Goal: Transaction & Acquisition: Purchase product/service

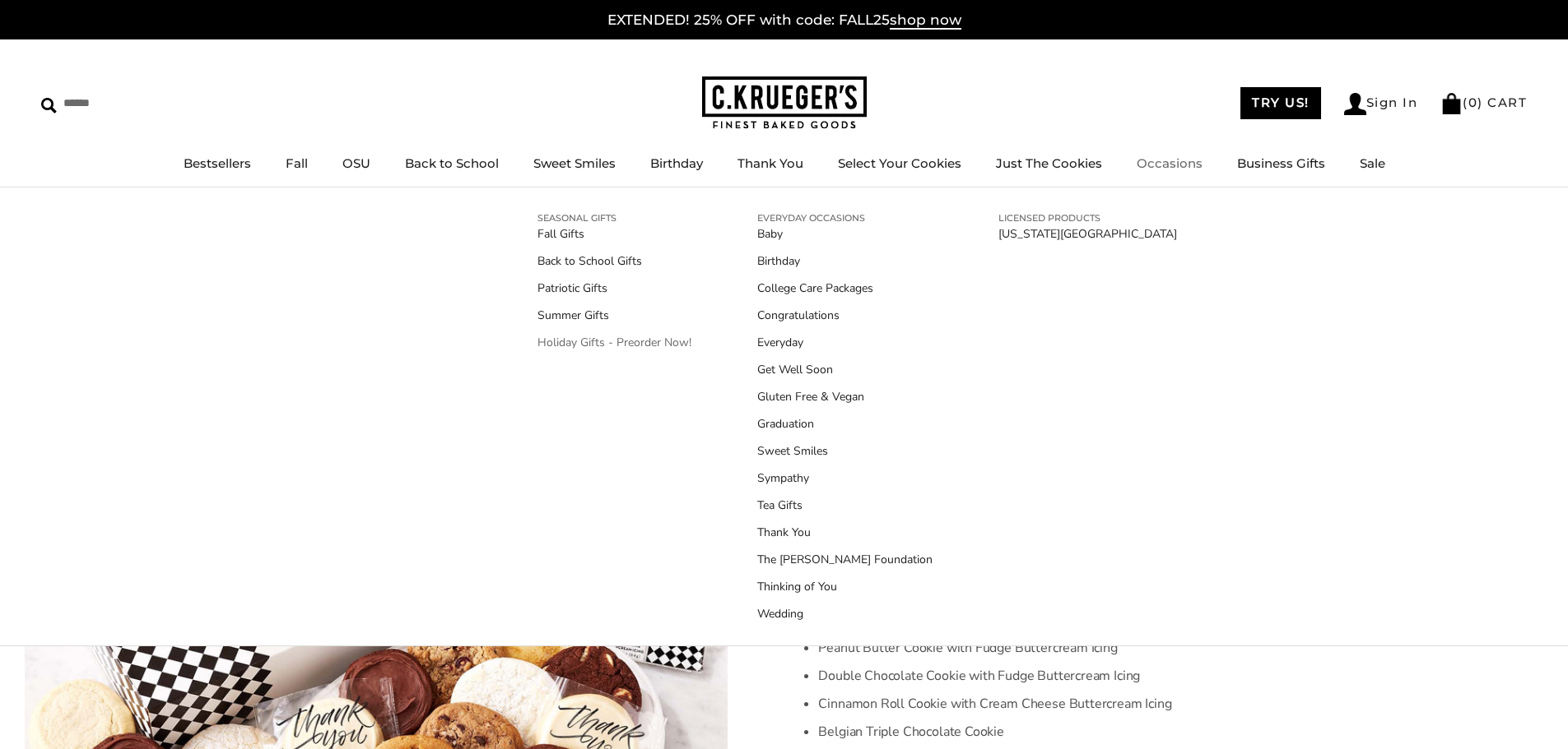
click at [651, 348] on link "Holiday Gifts - Preorder Now!" at bounding box center [614, 342] width 154 height 17
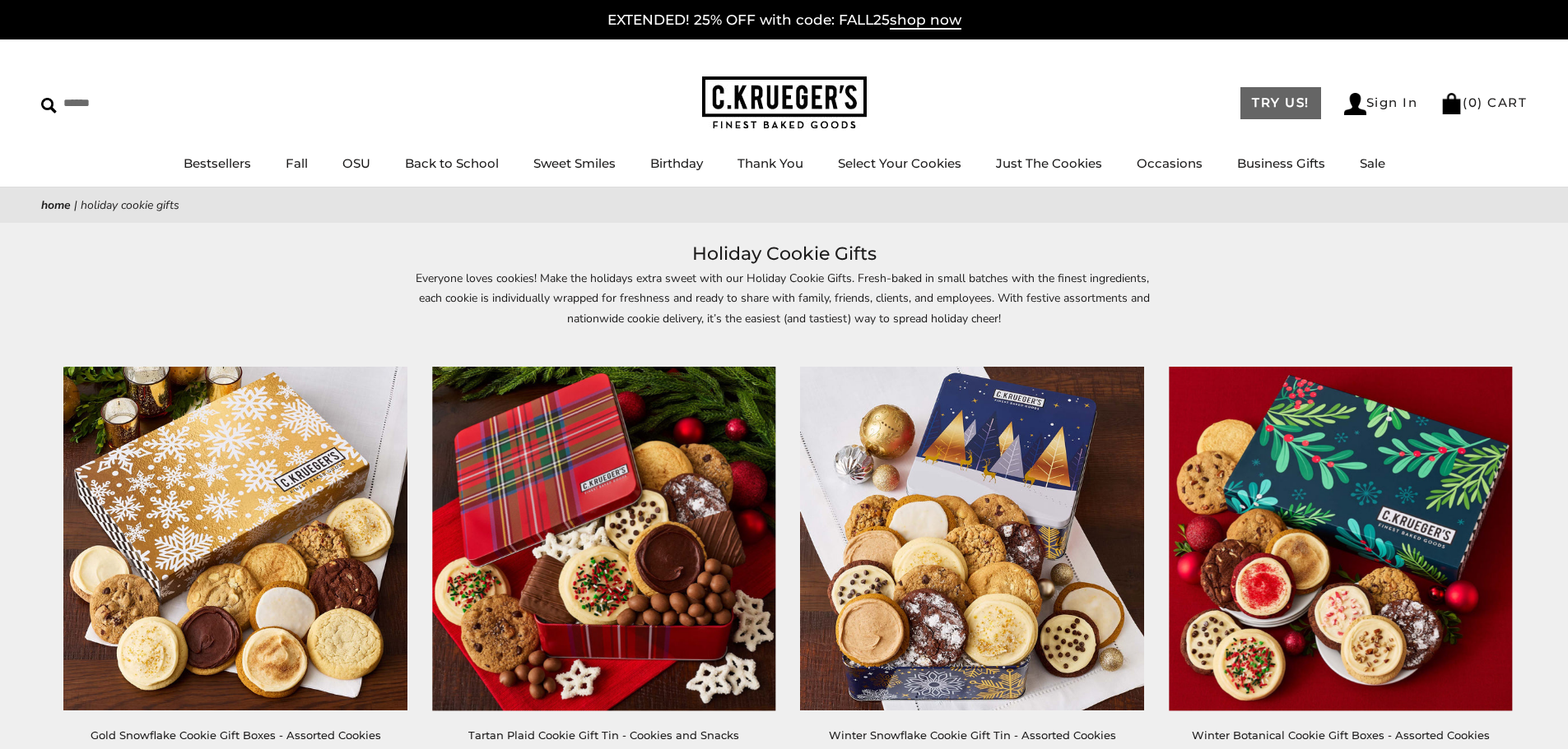
click at [1260, 114] on link "TRY US!" at bounding box center [1281, 103] width 81 height 32
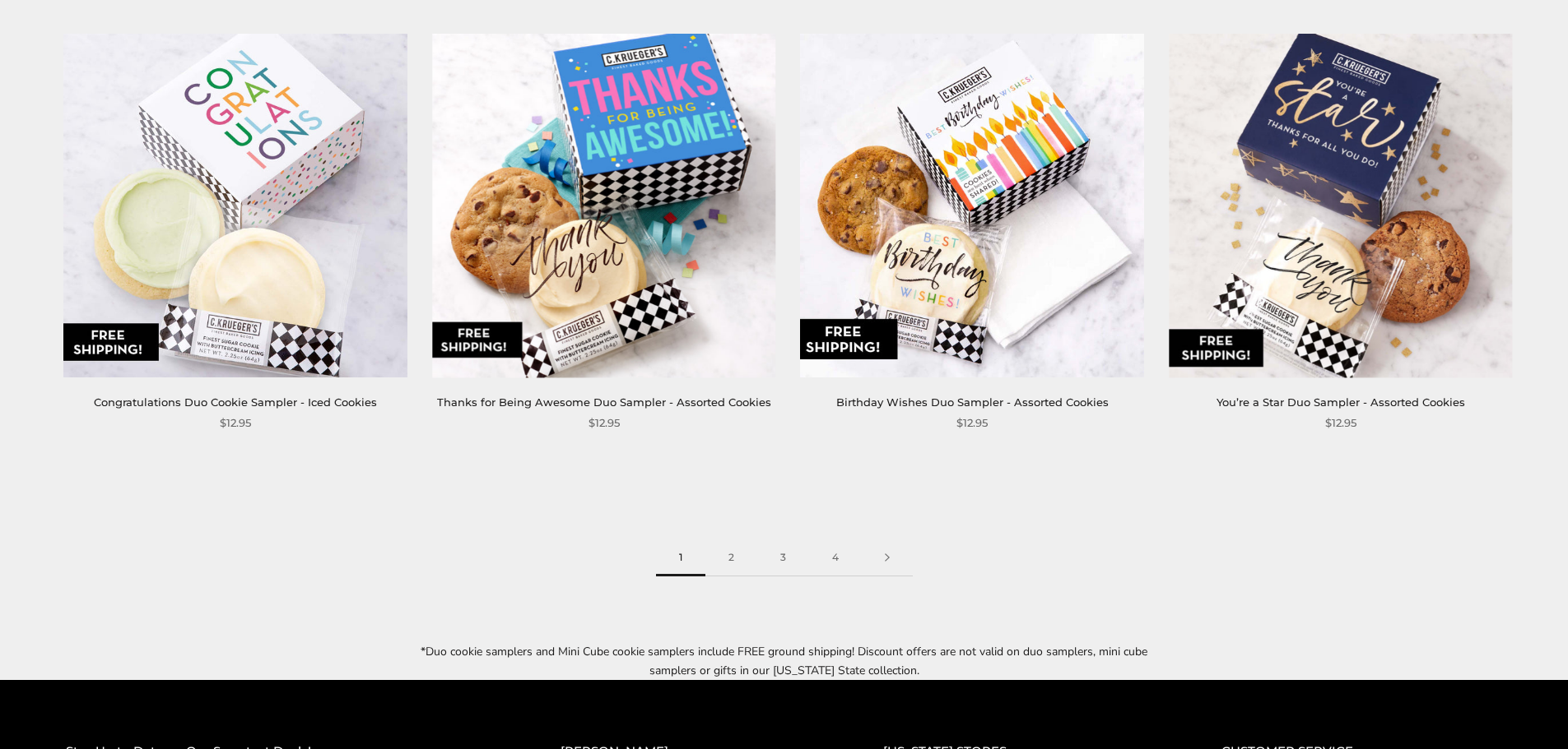
scroll to position [2797, 0]
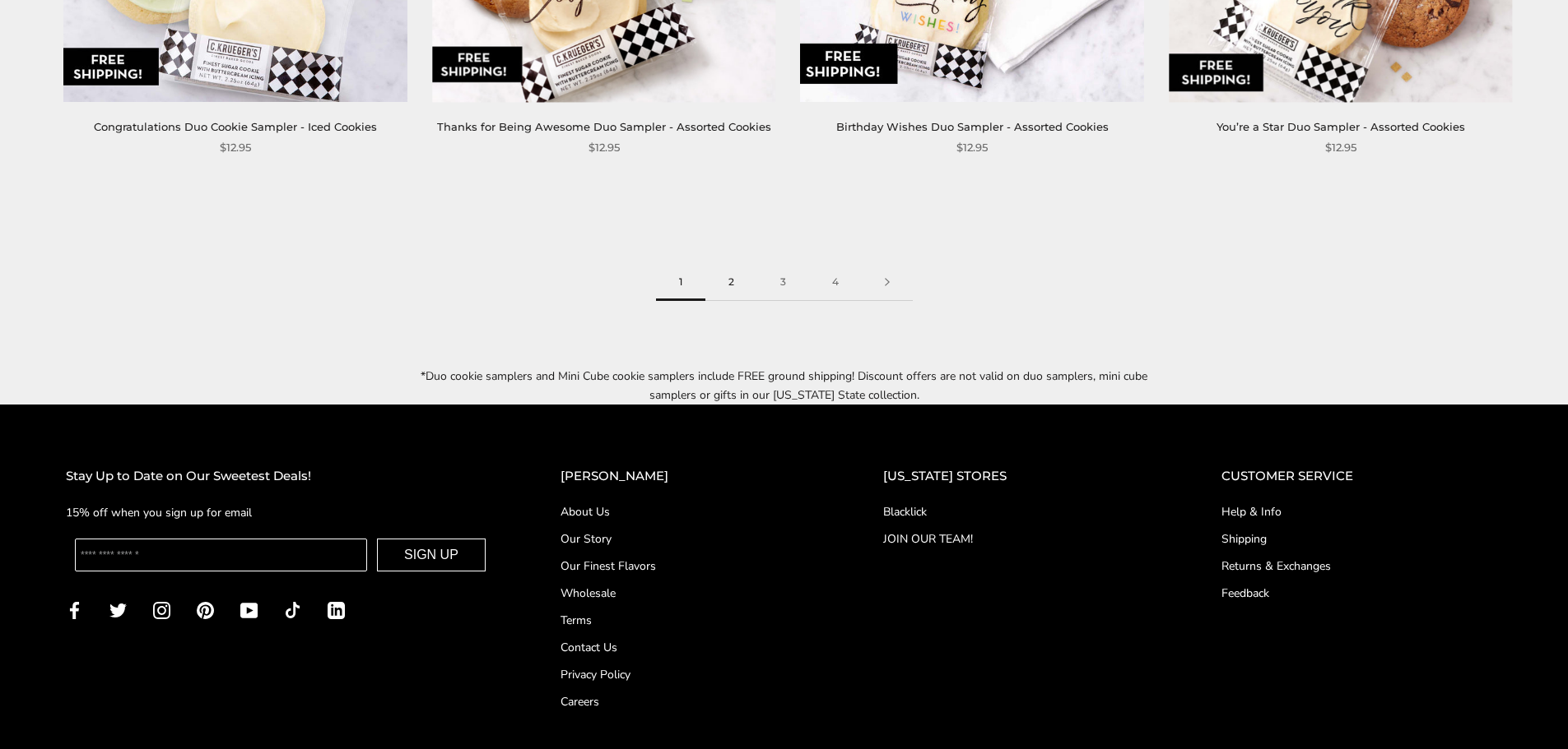
click at [726, 264] on link "2" at bounding box center [730, 282] width 52 height 37
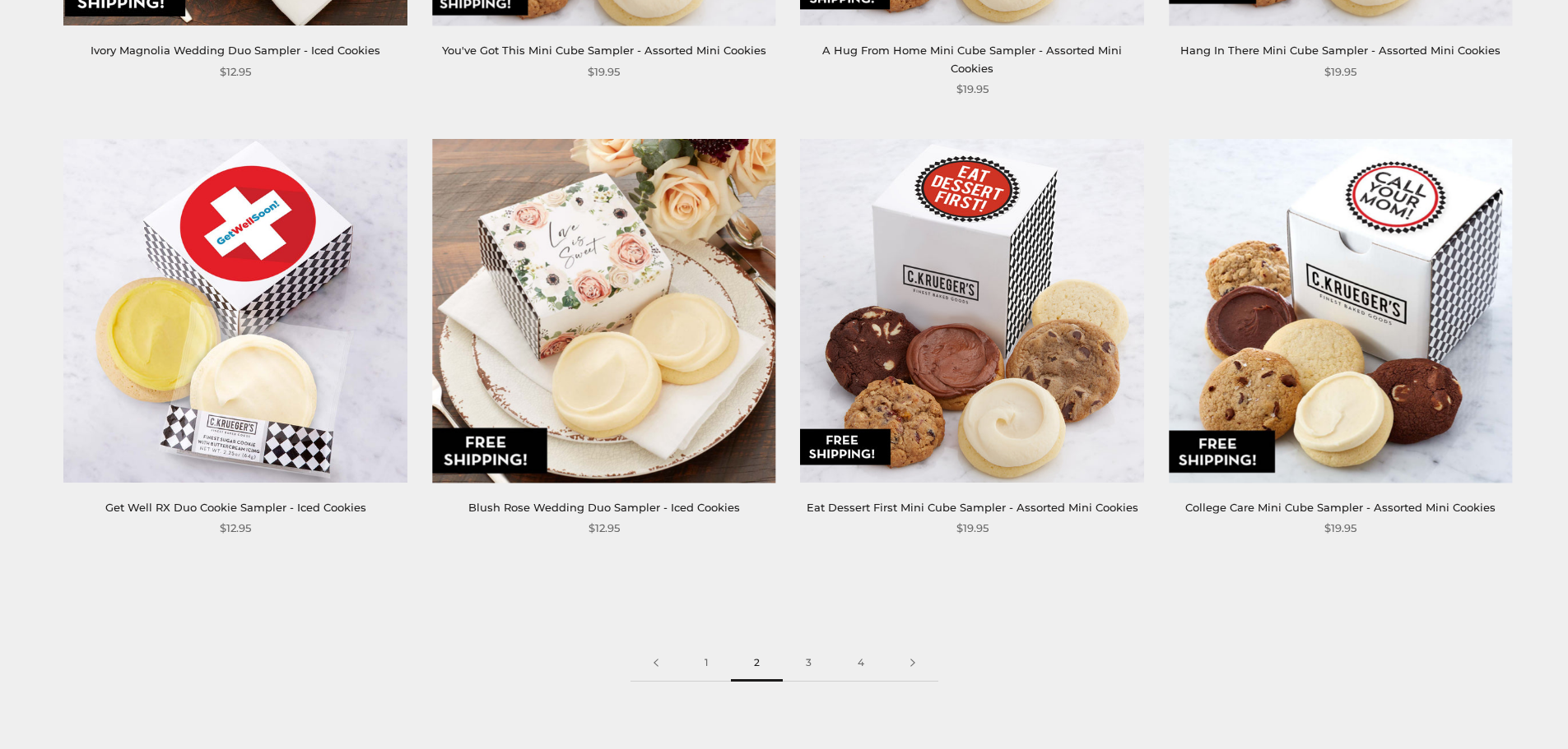
scroll to position [2632, 0]
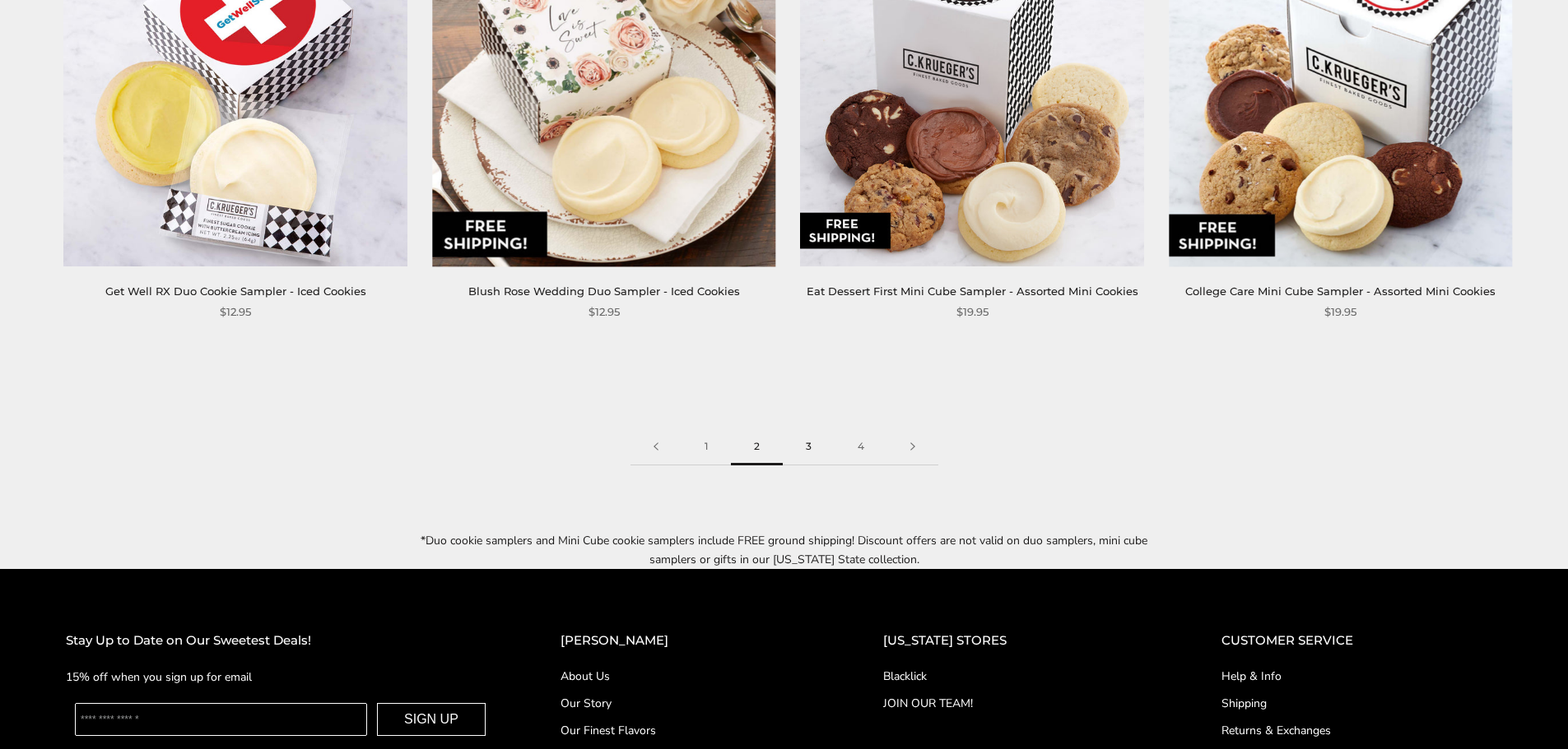
click at [808, 431] on link "3" at bounding box center [808, 447] width 52 height 37
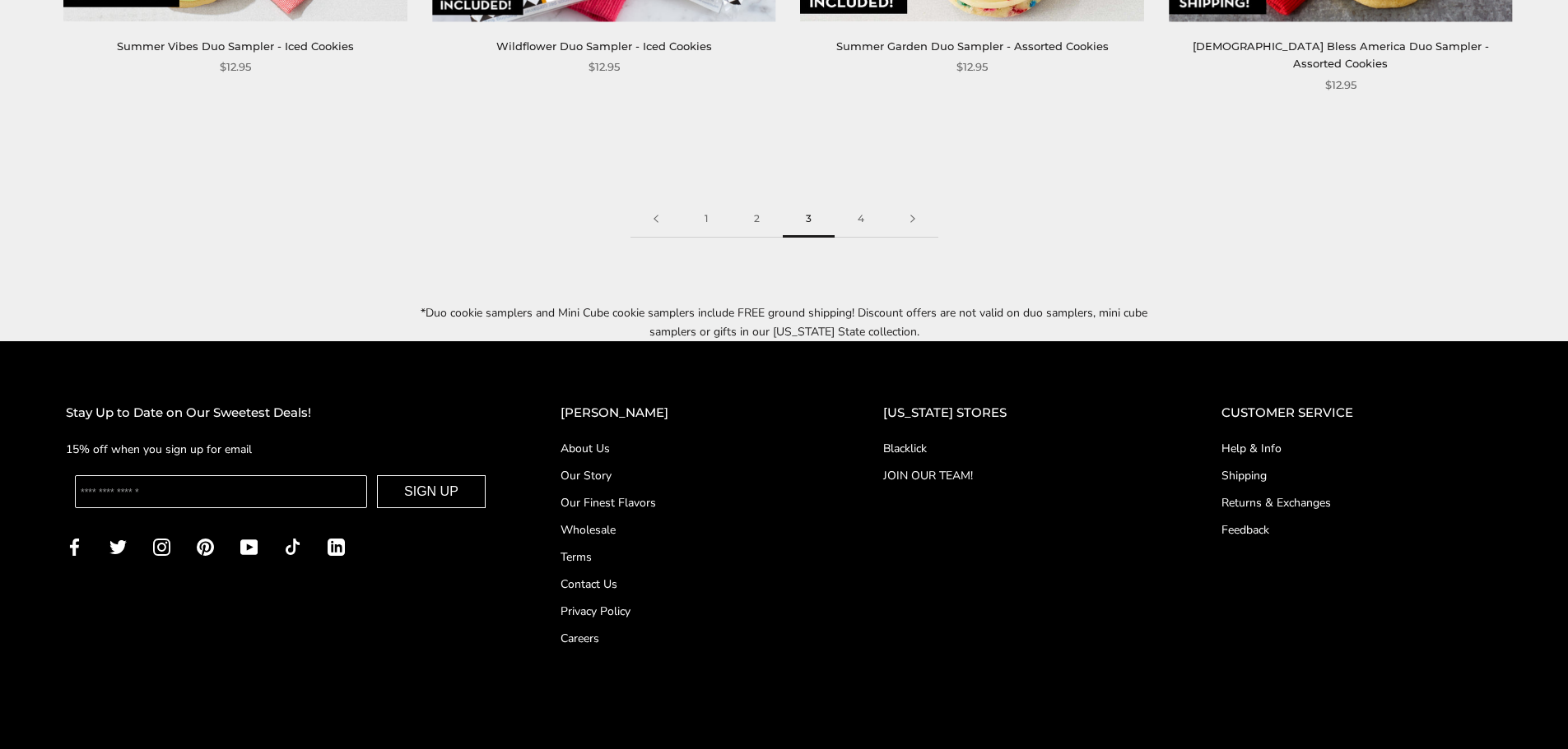
scroll to position [2879, 0]
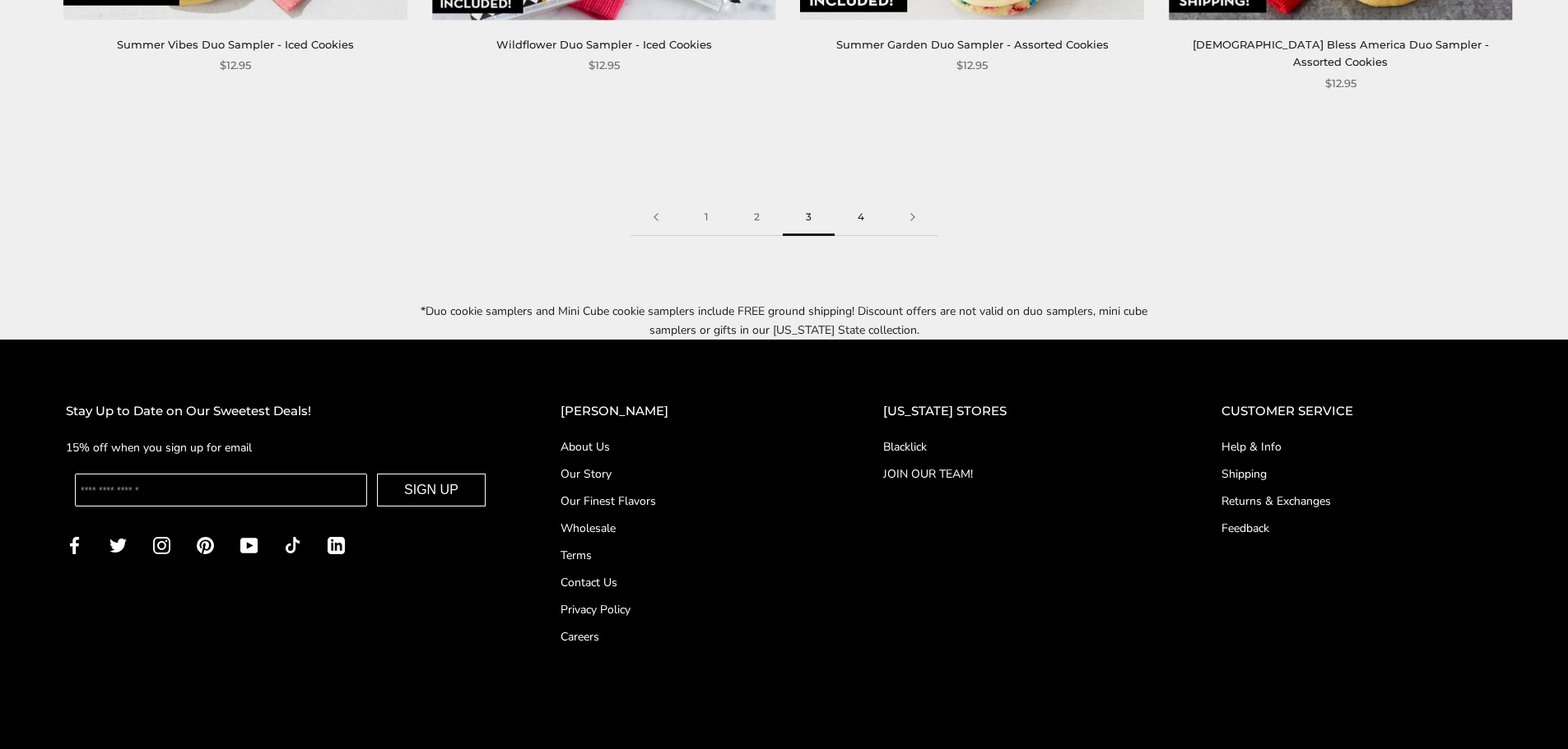
click at [860, 199] on link "4" at bounding box center [861, 217] width 53 height 37
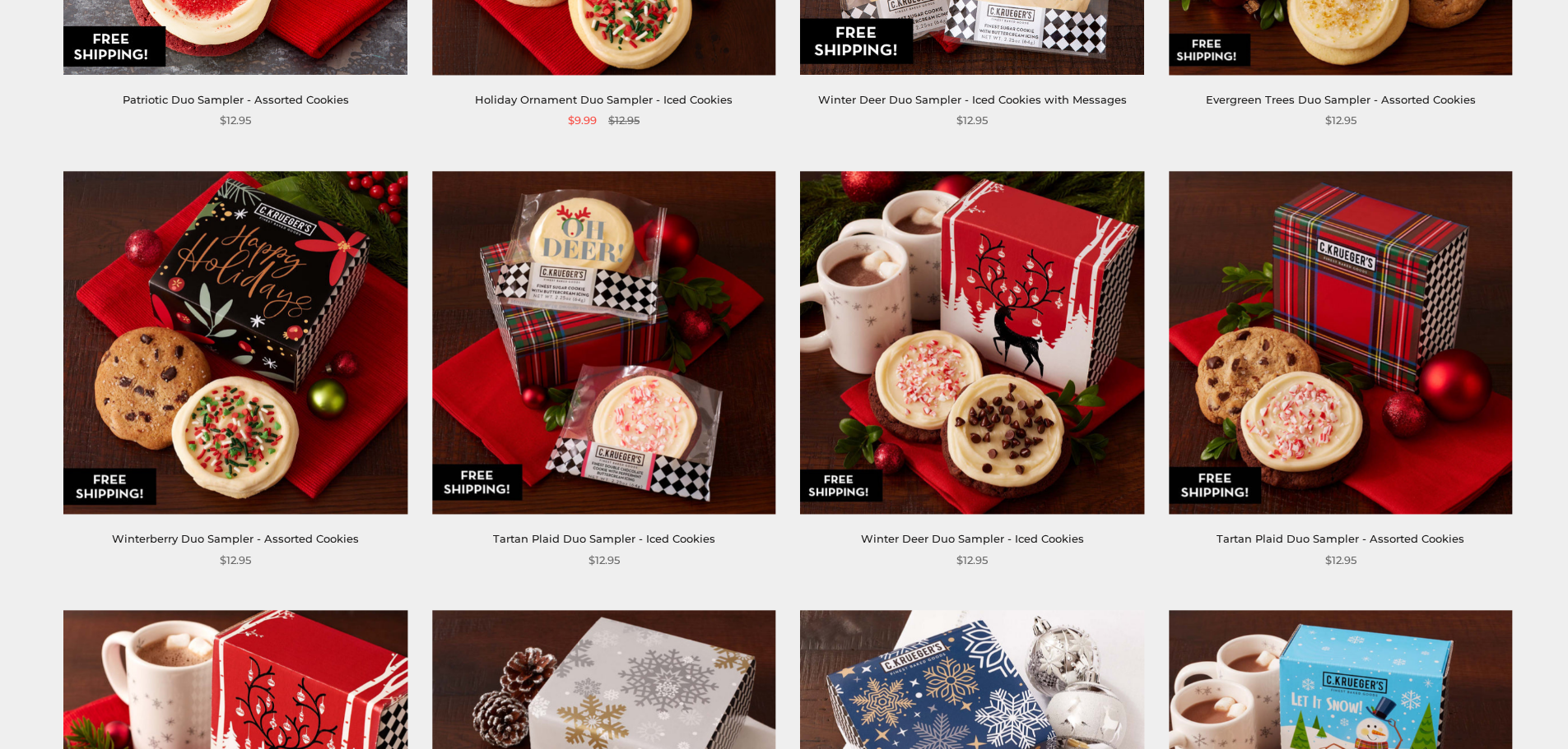
scroll to position [576, 0]
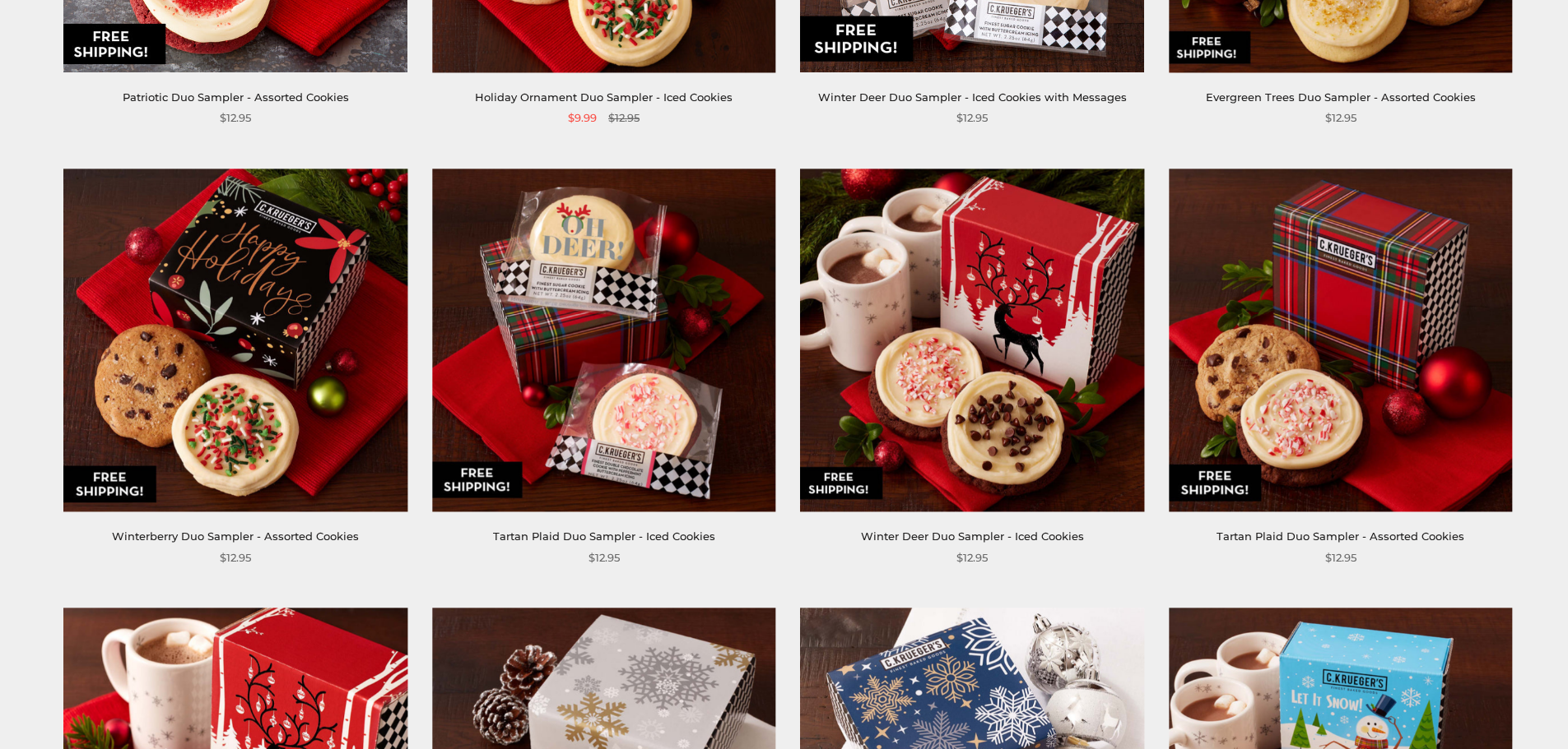
click at [1023, 419] on img at bounding box center [972, 340] width 343 height 343
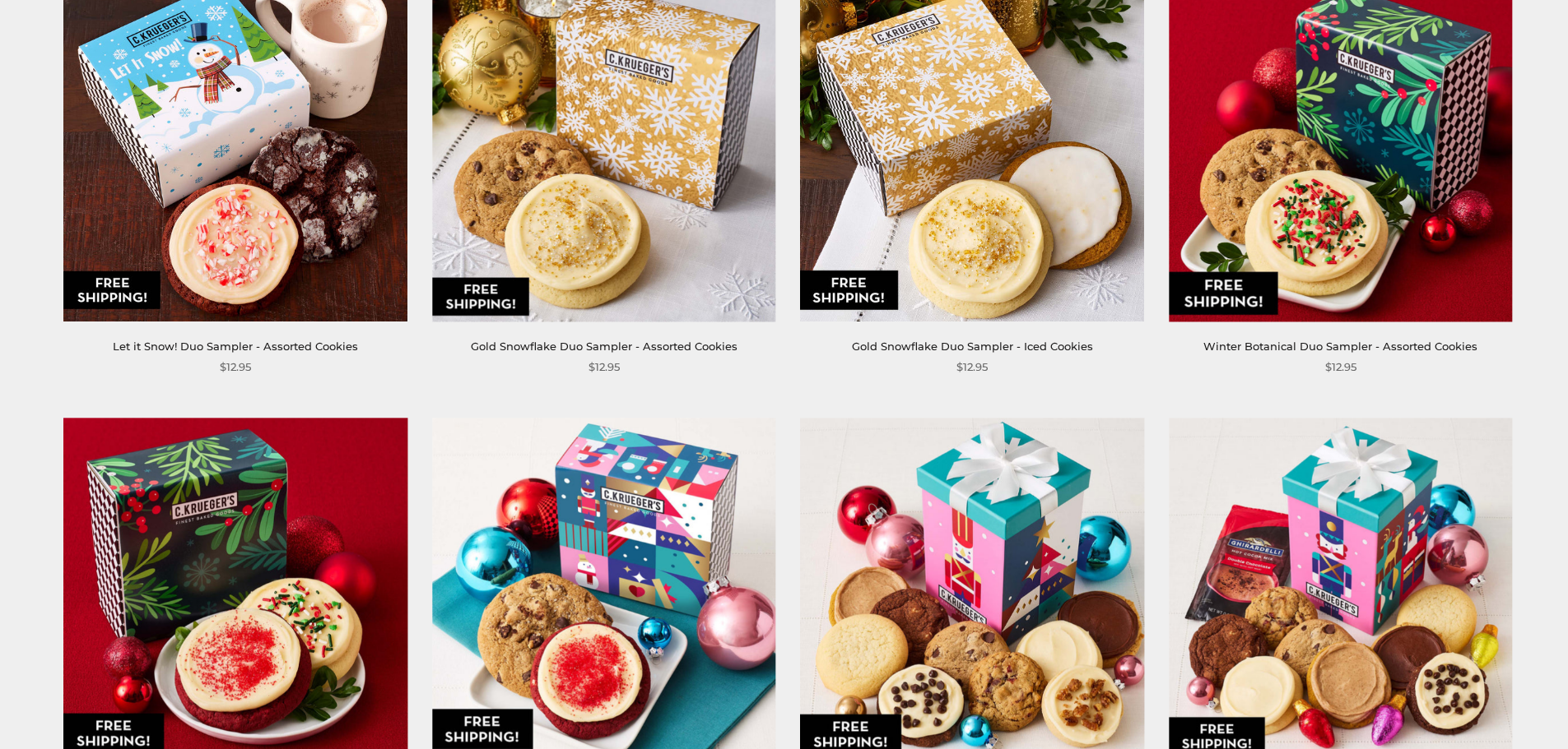
scroll to position [1151, 0]
